Goal: Information Seeking & Learning: Learn about a topic

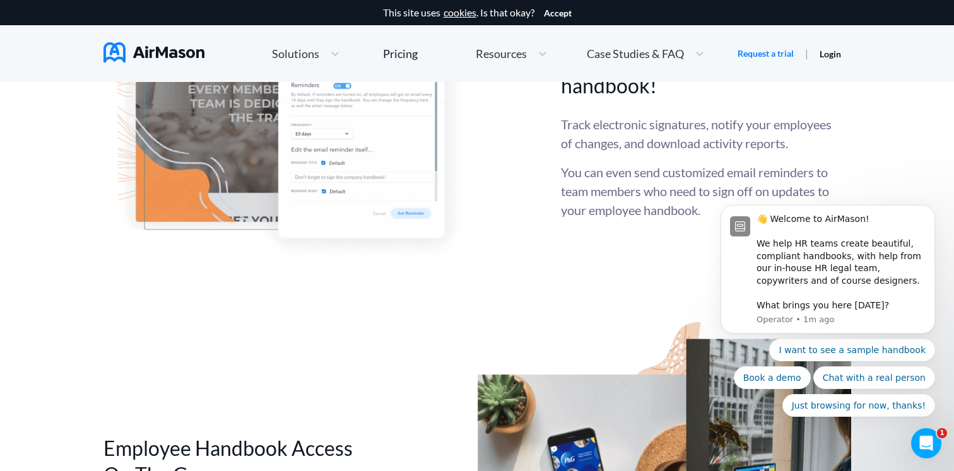
scroll to position [3813, 0]
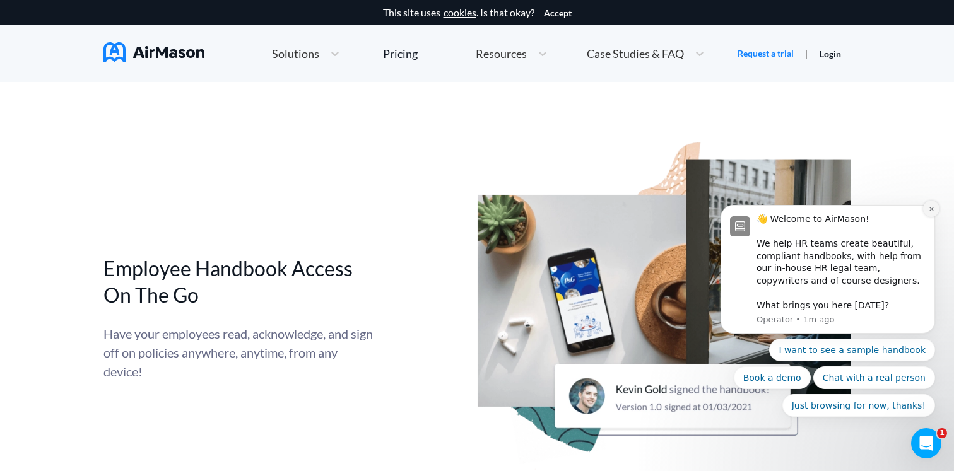
click at [935, 209] on button "Dismiss notification" at bounding box center [931, 209] width 16 height 16
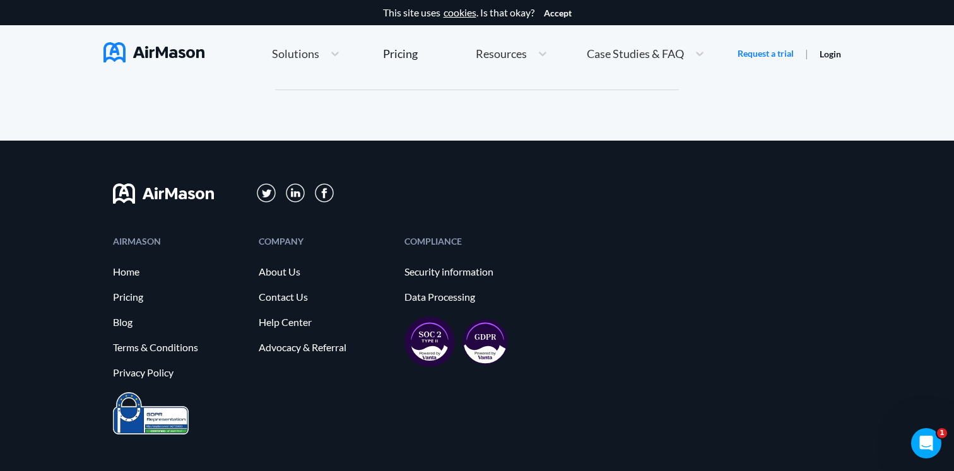
scroll to position [6970, 0]
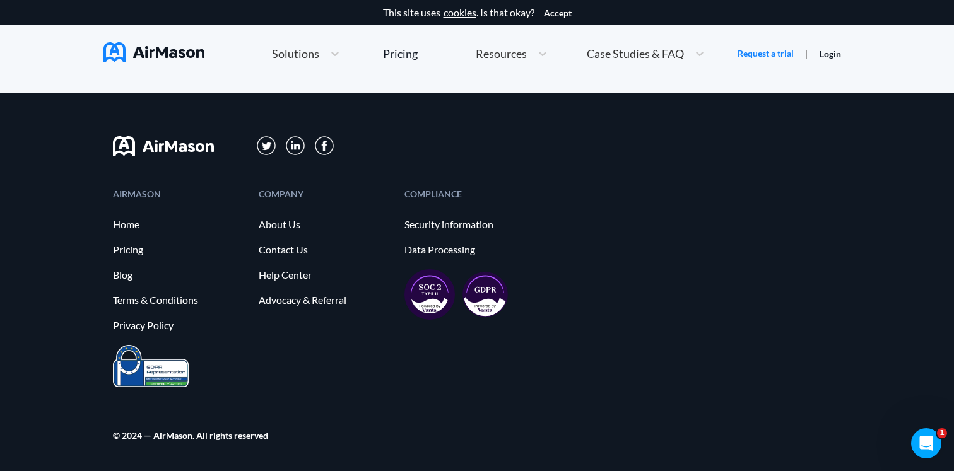
click at [299, 148] on img at bounding box center [296, 146] width 20 height 20
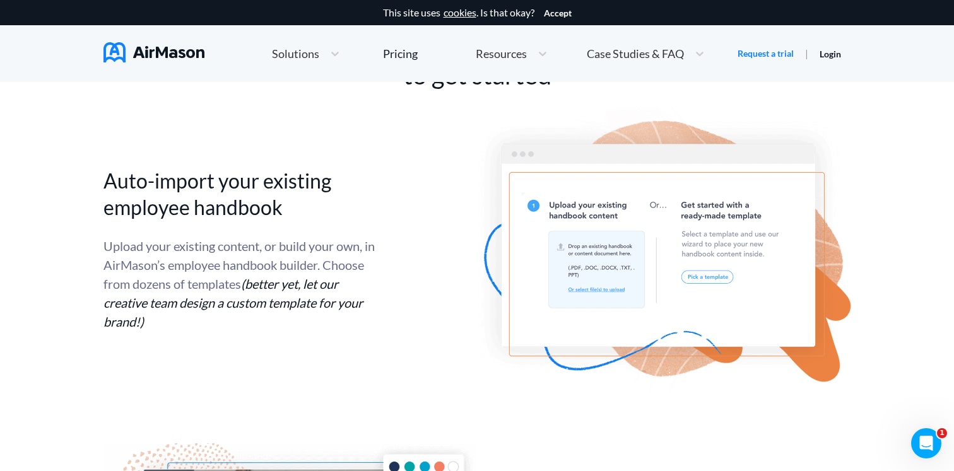
scroll to position [2540, 0]
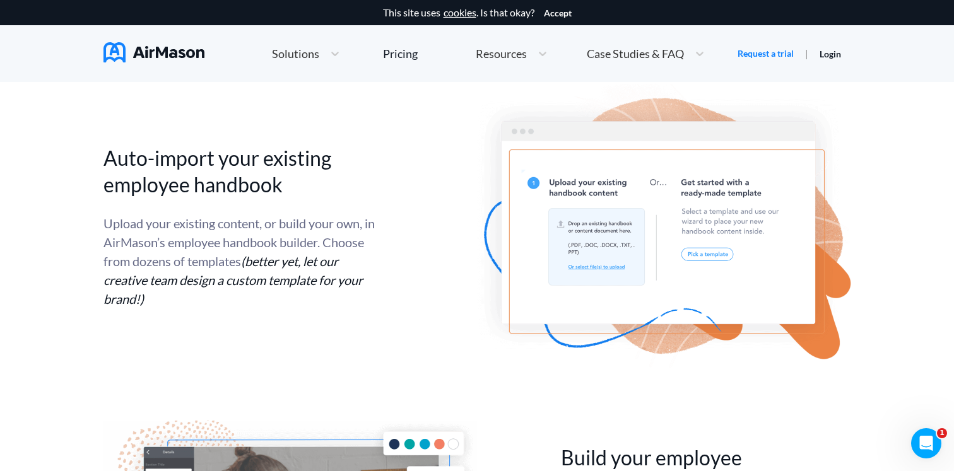
click at [254, 247] on div "Upload your existing content, or build your own, in AirMason’s employee handboo…" at bounding box center [238, 261] width 271 height 95
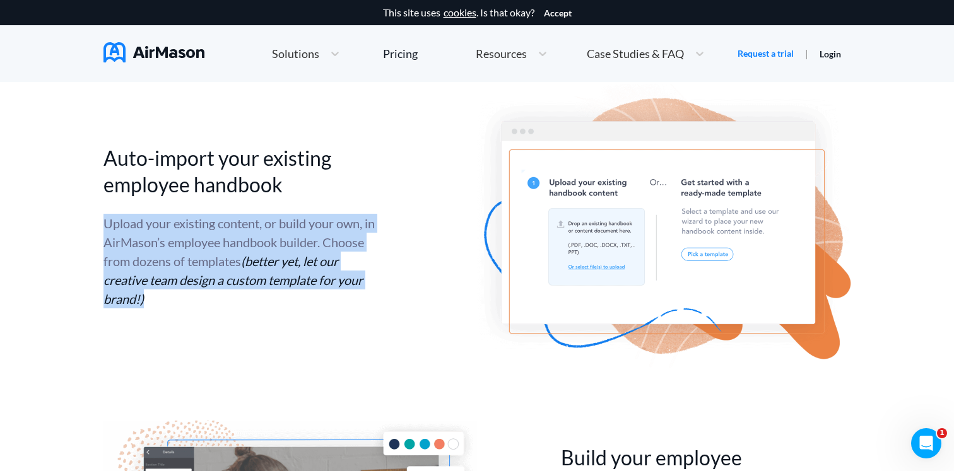
click at [254, 247] on div "Upload your existing content, or build your own, in AirMason’s employee handboo…" at bounding box center [238, 261] width 271 height 95
click at [252, 259] on div "Upload your existing content, or build your own, in AirMason’s employee handboo…" at bounding box center [238, 261] width 271 height 95
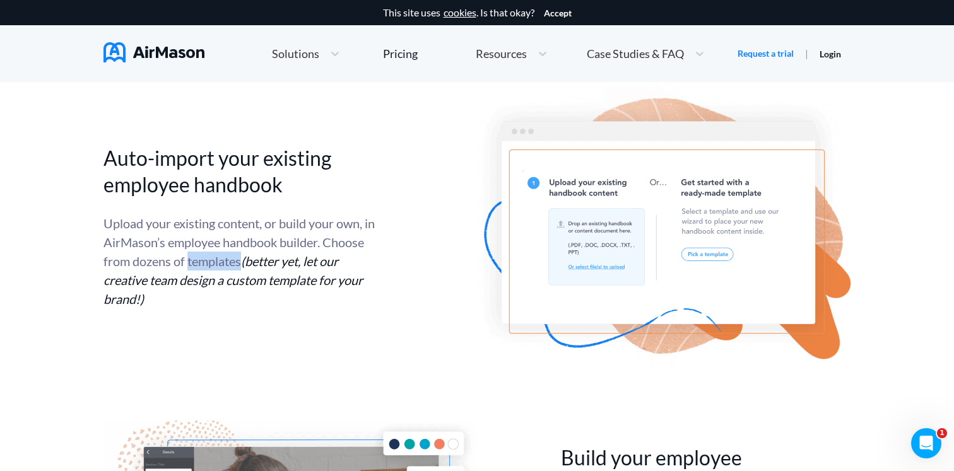
click at [252, 259] on div "Upload your existing content, or build your own, in AirMason’s employee handboo…" at bounding box center [238, 261] width 271 height 95
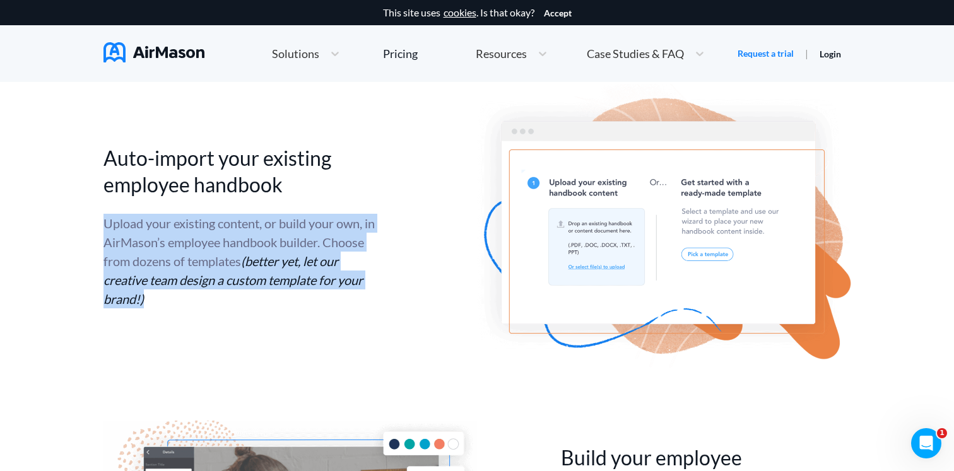
click at [252, 259] on div "Upload your existing content, or build your own, in AirMason’s employee handboo…" at bounding box center [238, 261] width 271 height 95
click at [251, 269] on div "Upload your existing content, or build your own, in AirMason’s employee handboo…" at bounding box center [238, 261] width 271 height 95
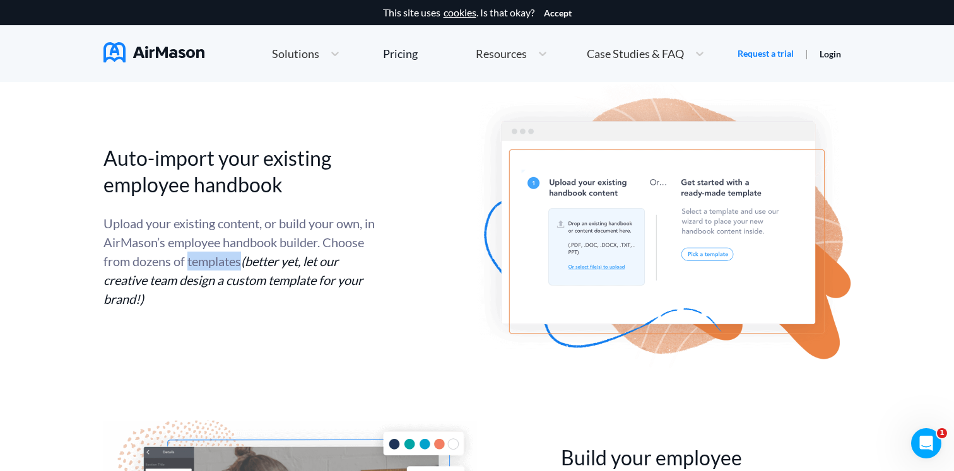
click at [251, 269] on div "Upload your existing content, or build your own, in AirMason’s employee handboo…" at bounding box center [238, 261] width 271 height 95
click at [361, 252] on div "Upload your existing content, or build your own, in AirMason’s employee handboo…" at bounding box center [238, 261] width 271 height 95
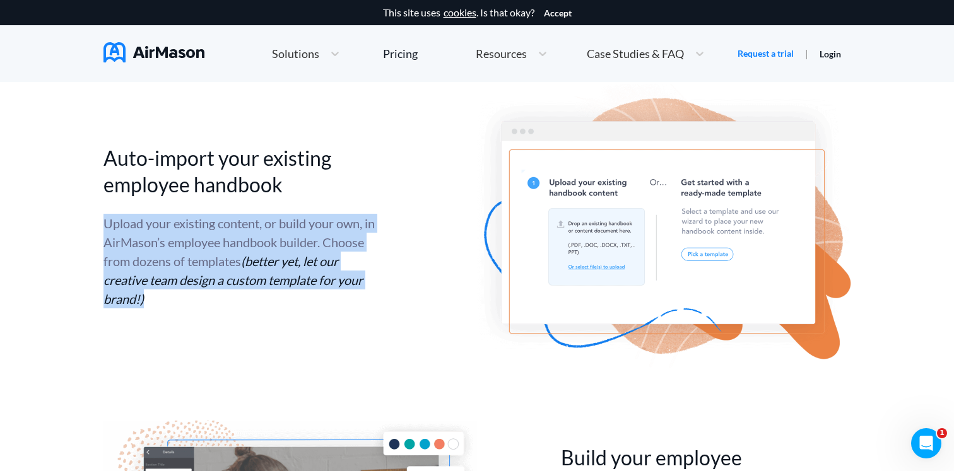
click at [361, 252] on div "Upload your existing content, or build your own, in AirMason’s employee handboo…" at bounding box center [238, 261] width 271 height 95
click at [349, 257] on span "(better yet, let our creative team design a custom template for your brand!)" at bounding box center [232, 280] width 259 height 53
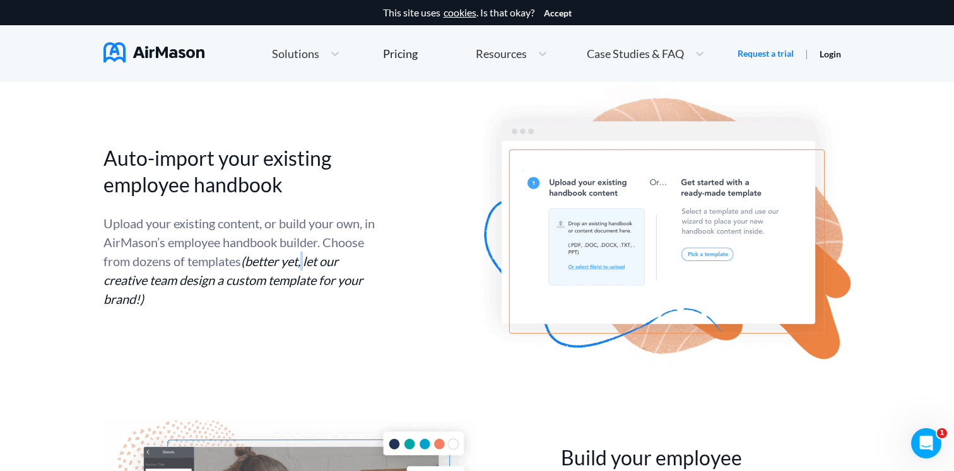
click at [349, 257] on span "(better yet, let our creative team design a custom template for your brand!)" at bounding box center [232, 280] width 259 height 53
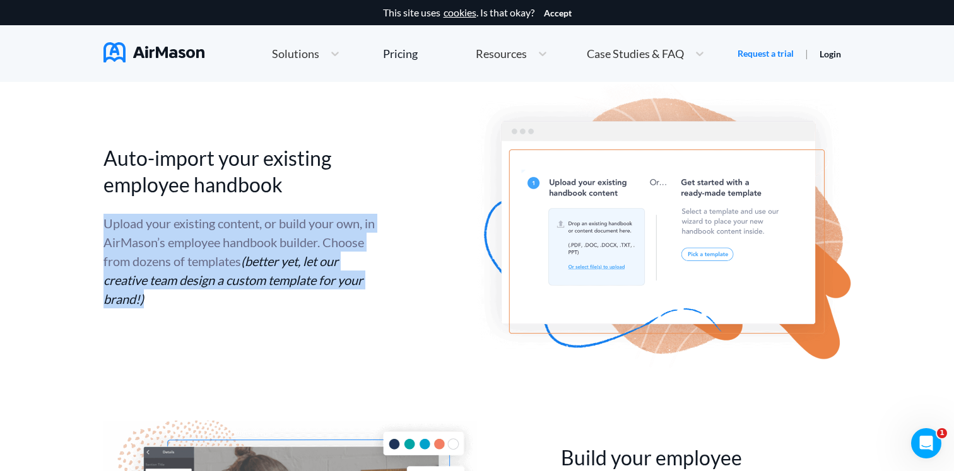
click at [349, 257] on span "(better yet, let our creative team design a custom template for your brand!)" at bounding box center [232, 280] width 259 height 53
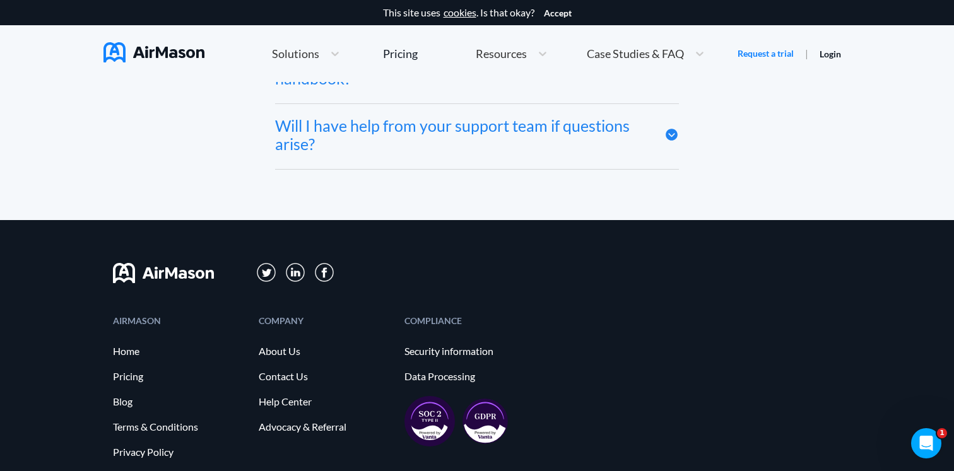
scroll to position [6970, 0]
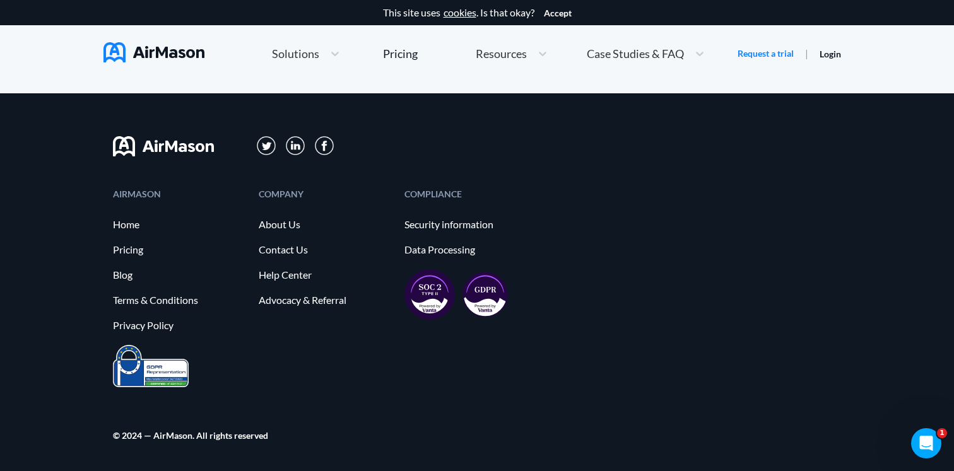
click at [291, 151] on img at bounding box center [296, 146] width 20 height 20
